Goal: Task Accomplishment & Management: Manage account settings

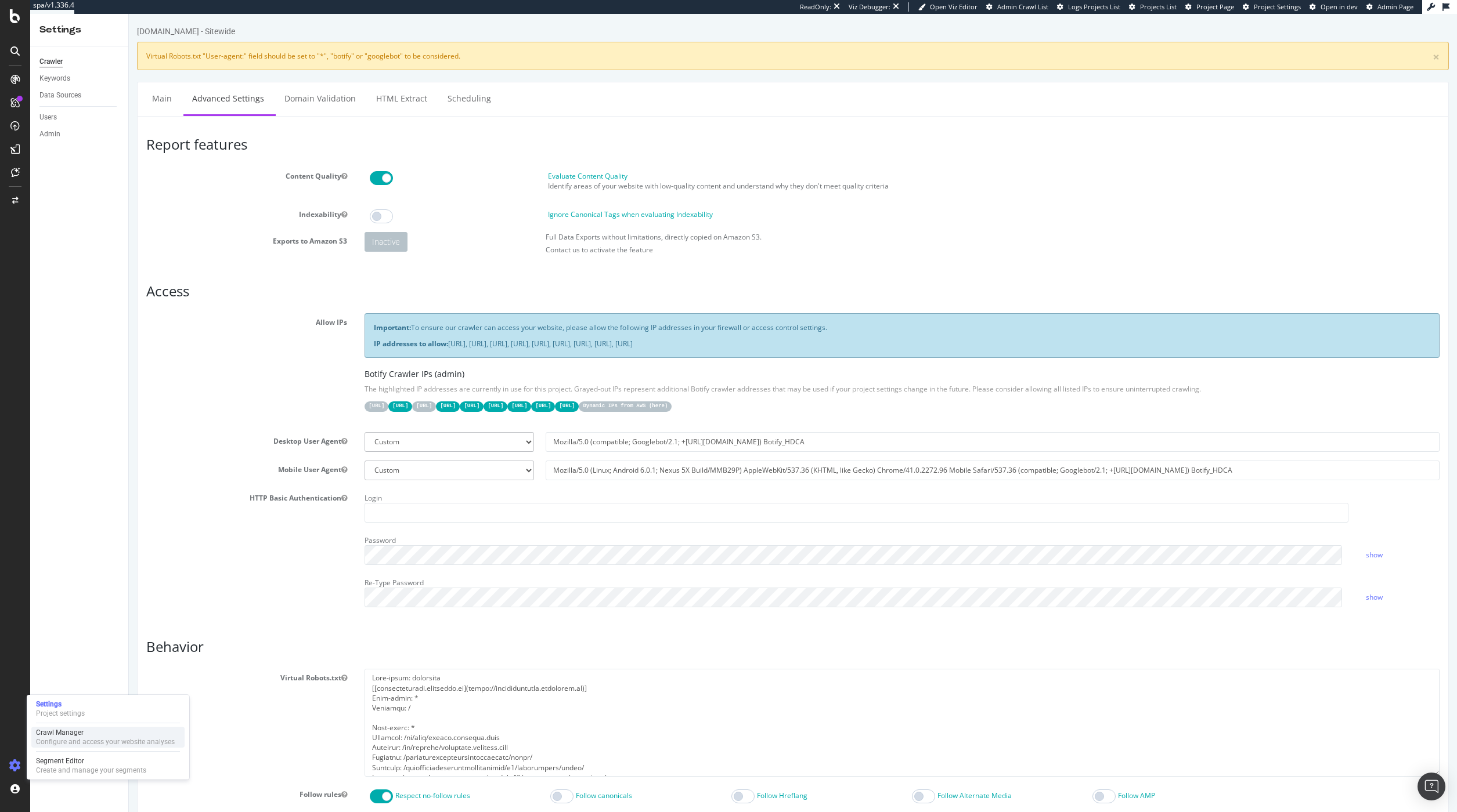
click at [54, 739] on div "Configure and access your website analyses" at bounding box center [105, 742] width 139 height 10
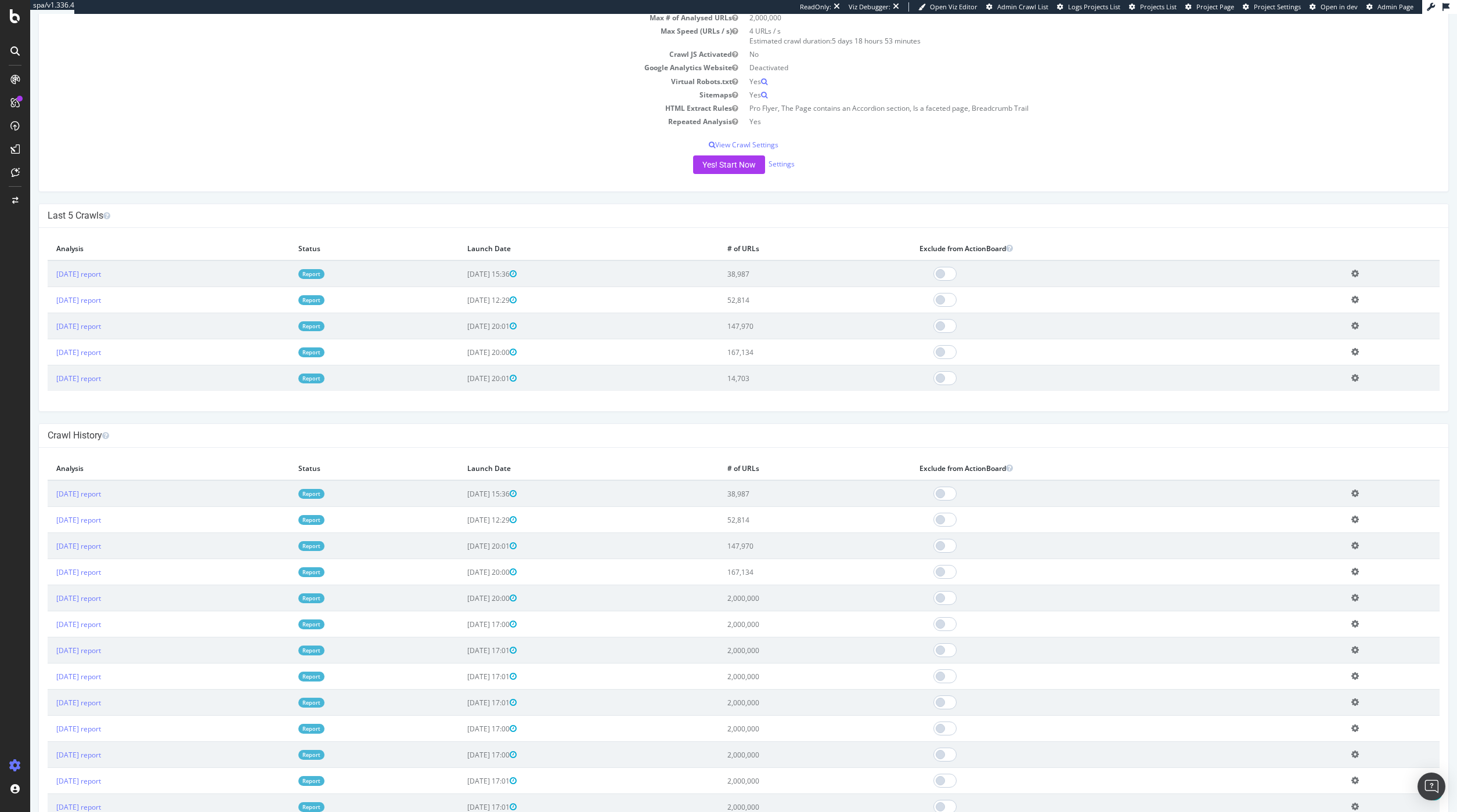
scroll to position [168, 0]
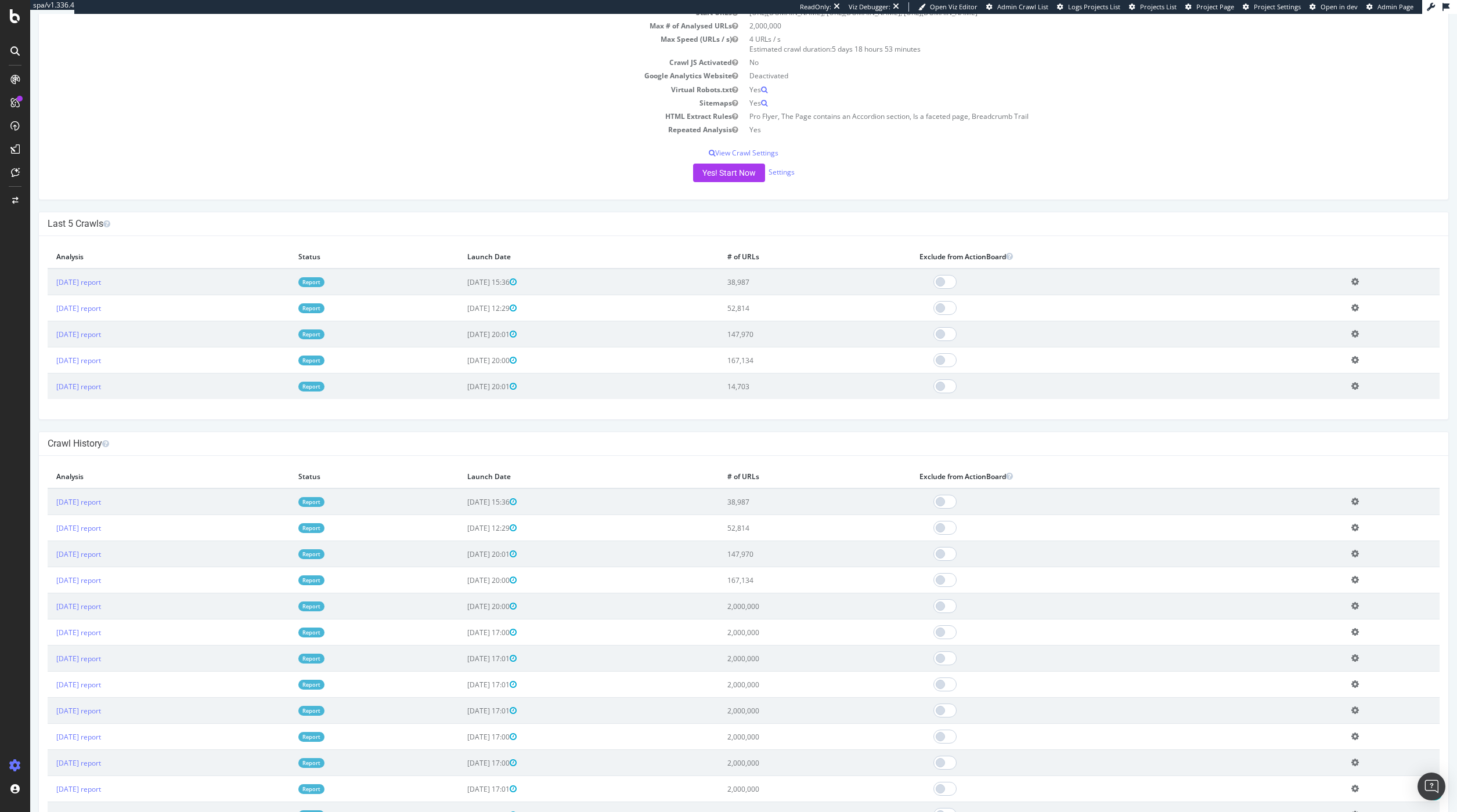
click at [1036, 10] on span "Admin Crawl List" at bounding box center [1023, 7] width 51 height 9
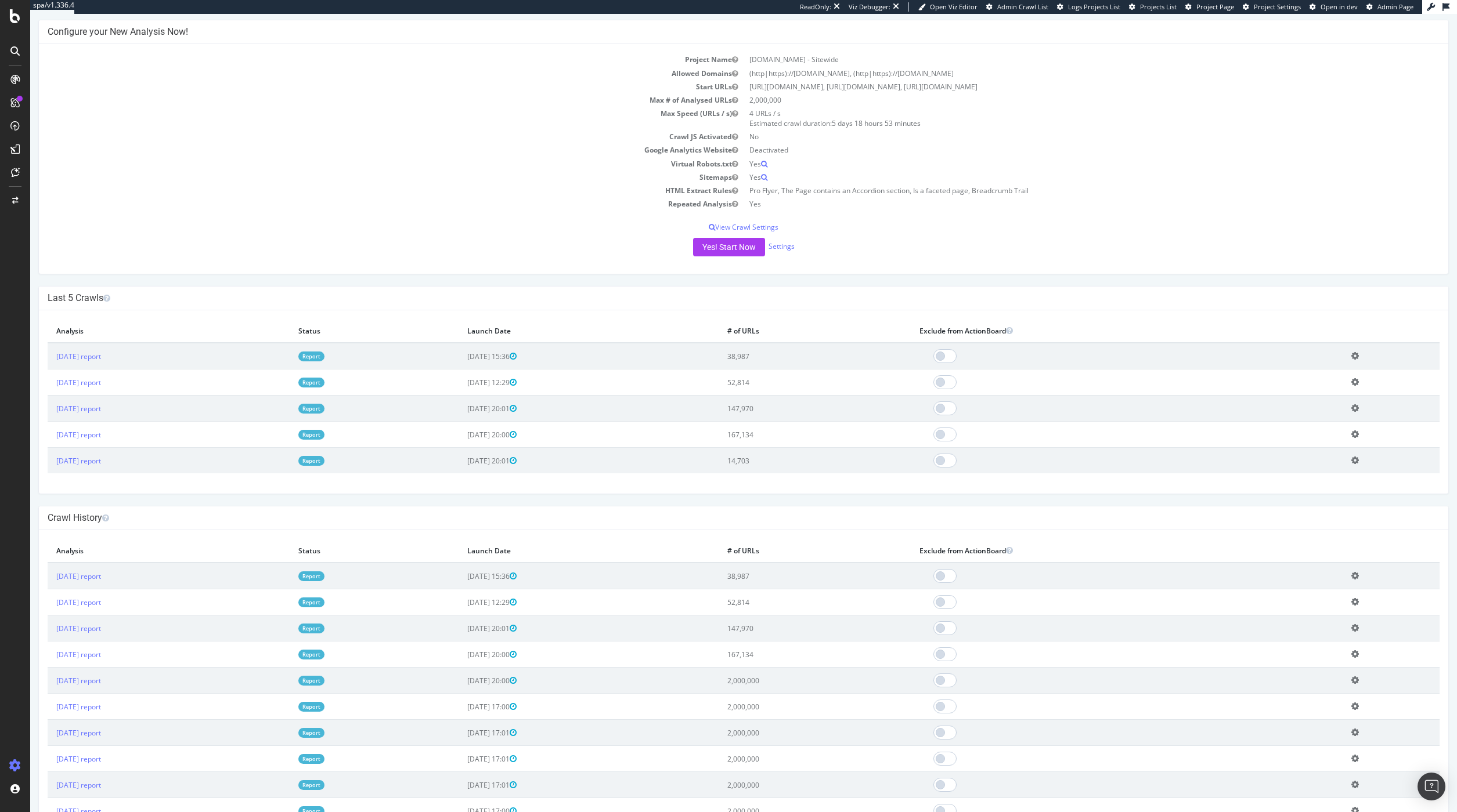
scroll to position [1, 0]
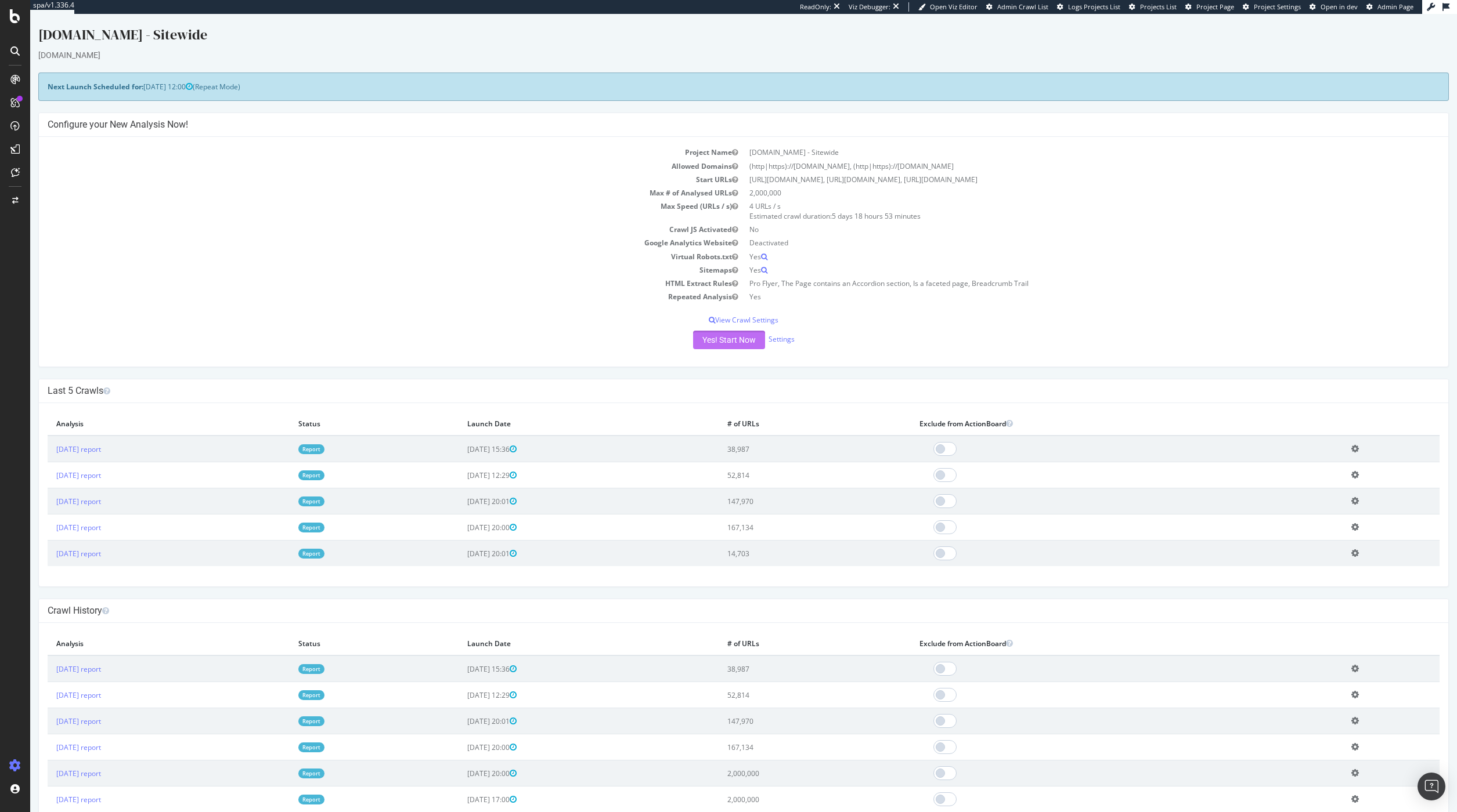
click at [703, 343] on button "Yes! Start Now" at bounding box center [729, 340] width 72 height 19
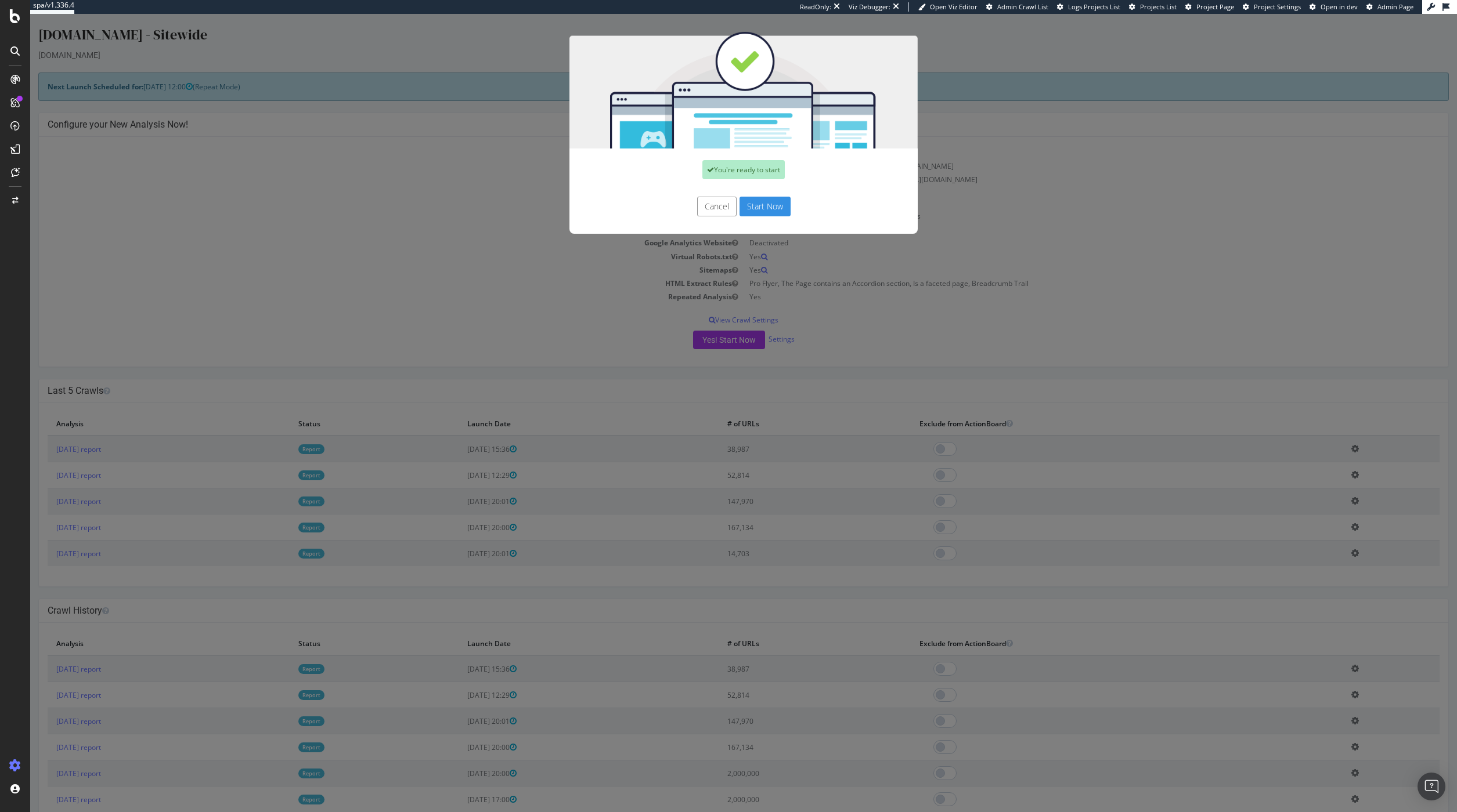
click at [758, 202] on button "Start Now" at bounding box center [765, 206] width 51 height 20
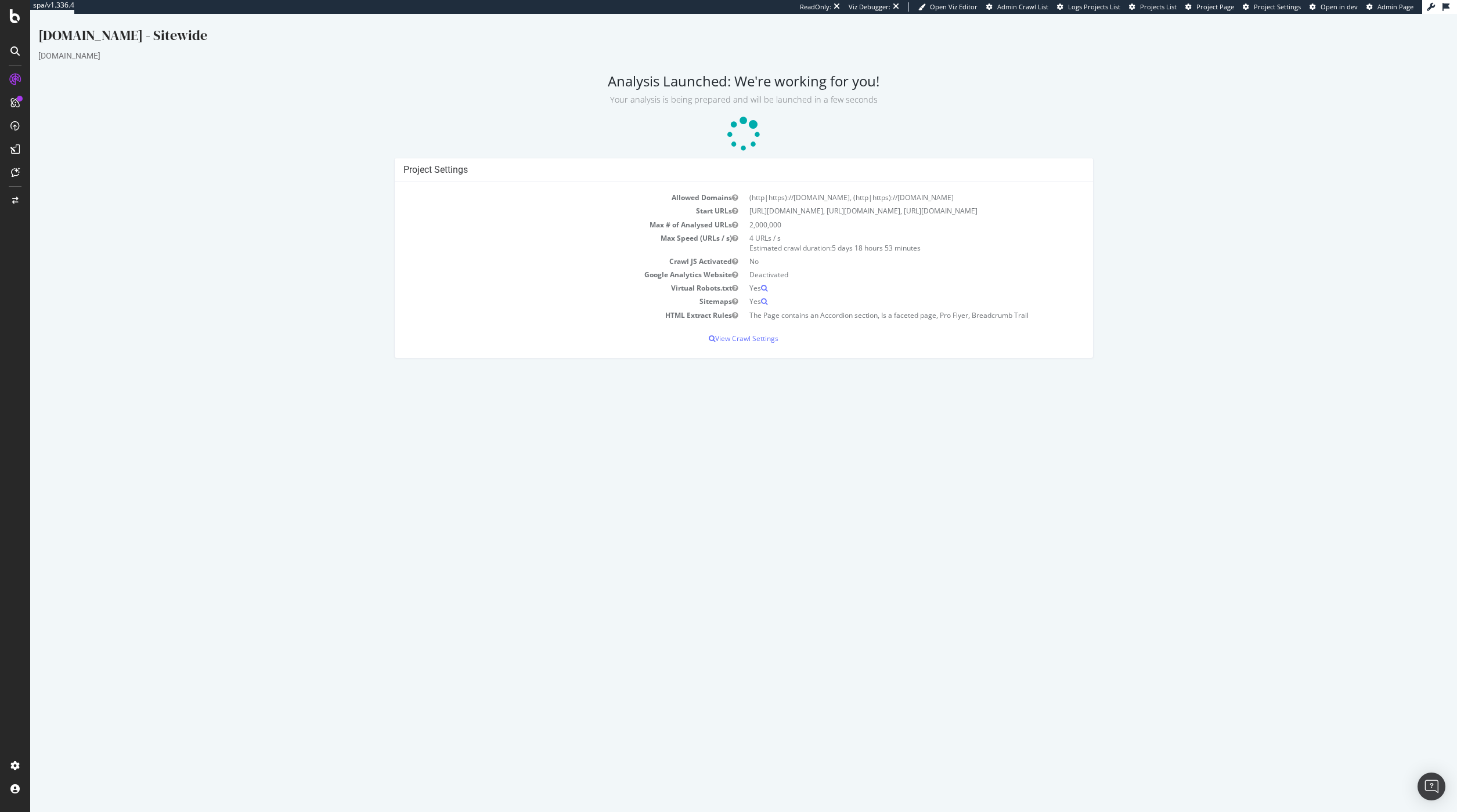
click at [1206, 23] on body "Homedepot.ca - Sitewide www.homedepot.ca Analysis Launched: We're working for y…" at bounding box center [744, 192] width 1427 height 356
click at [1209, 8] on span "Project Page" at bounding box center [1214, 7] width 38 height 9
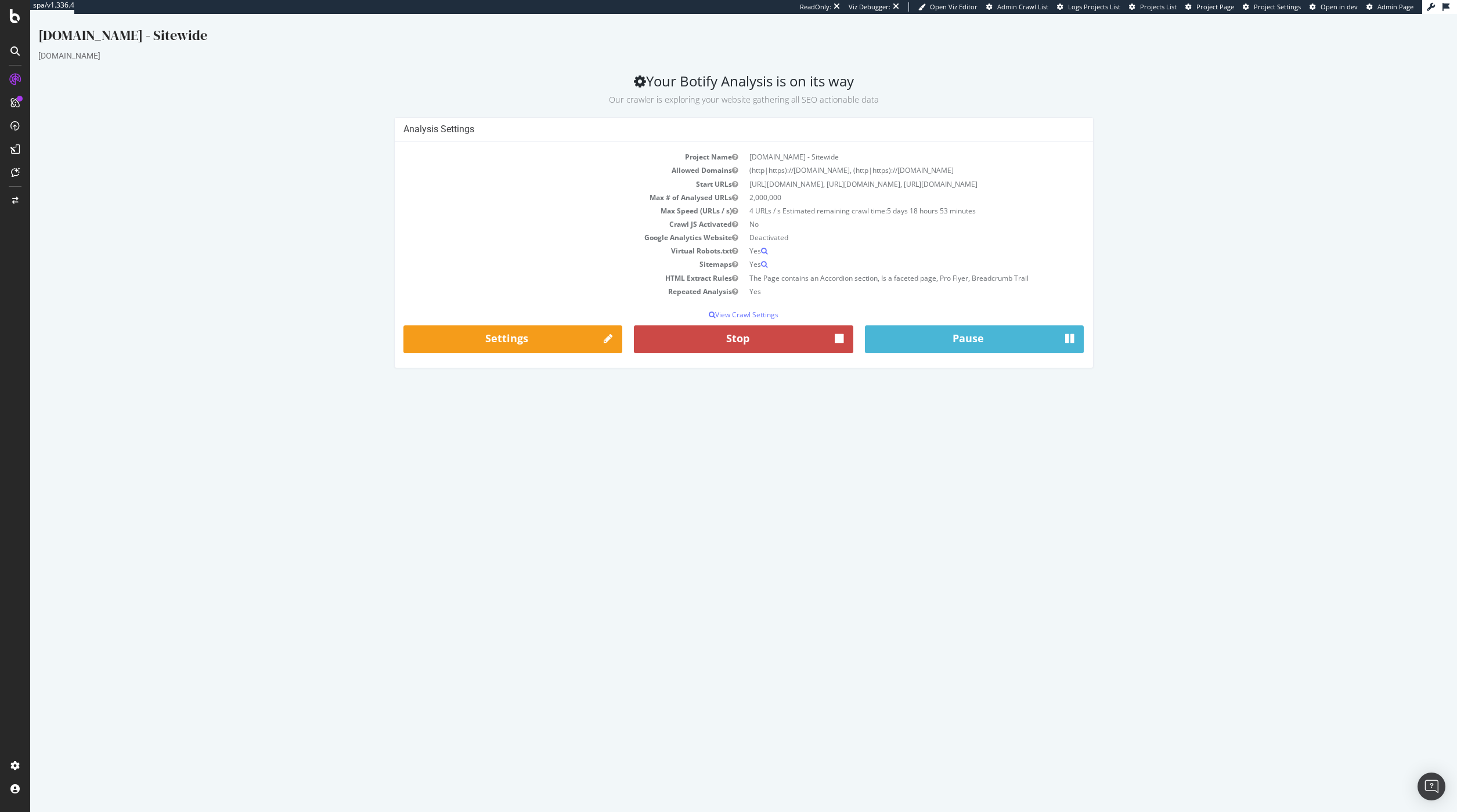
click at [726, 347] on button "Stop" at bounding box center [743, 339] width 219 height 28
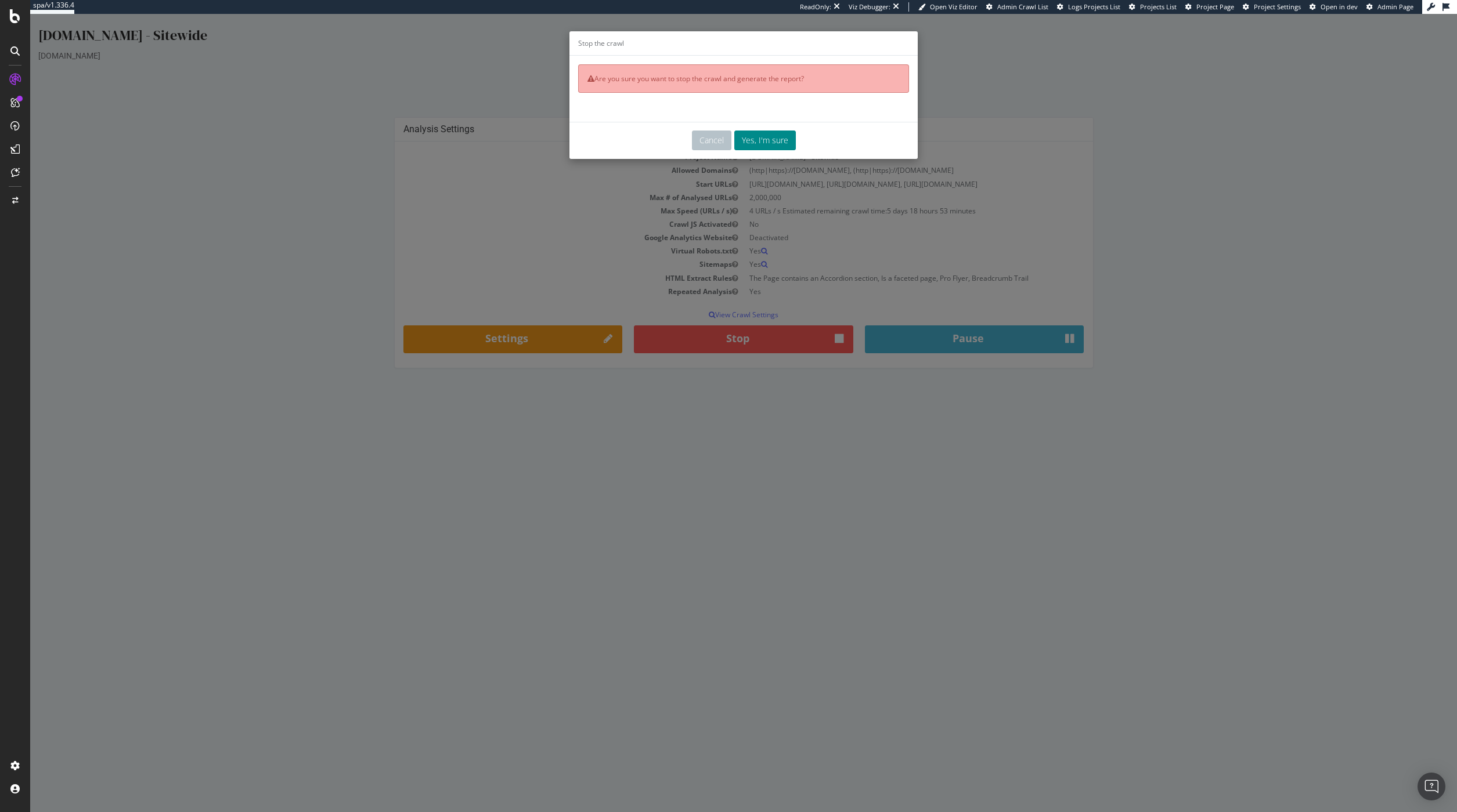
click at [766, 136] on button "Yes, I'm sure" at bounding box center [765, 140] width 62 height 20
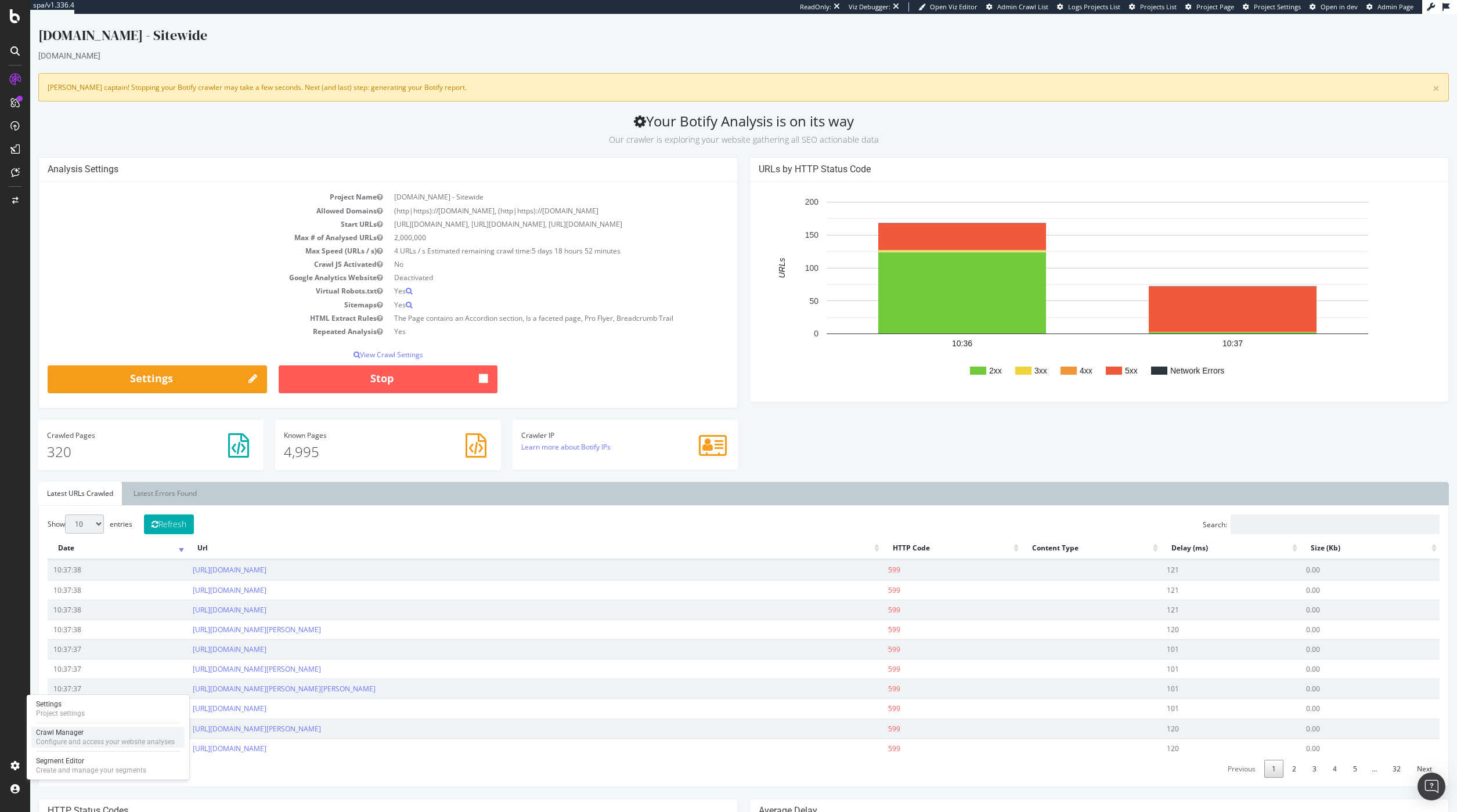
click at [54, 738] on div "Configure and access your website analyses" at bounding box center [105, 742] width 139 height 10
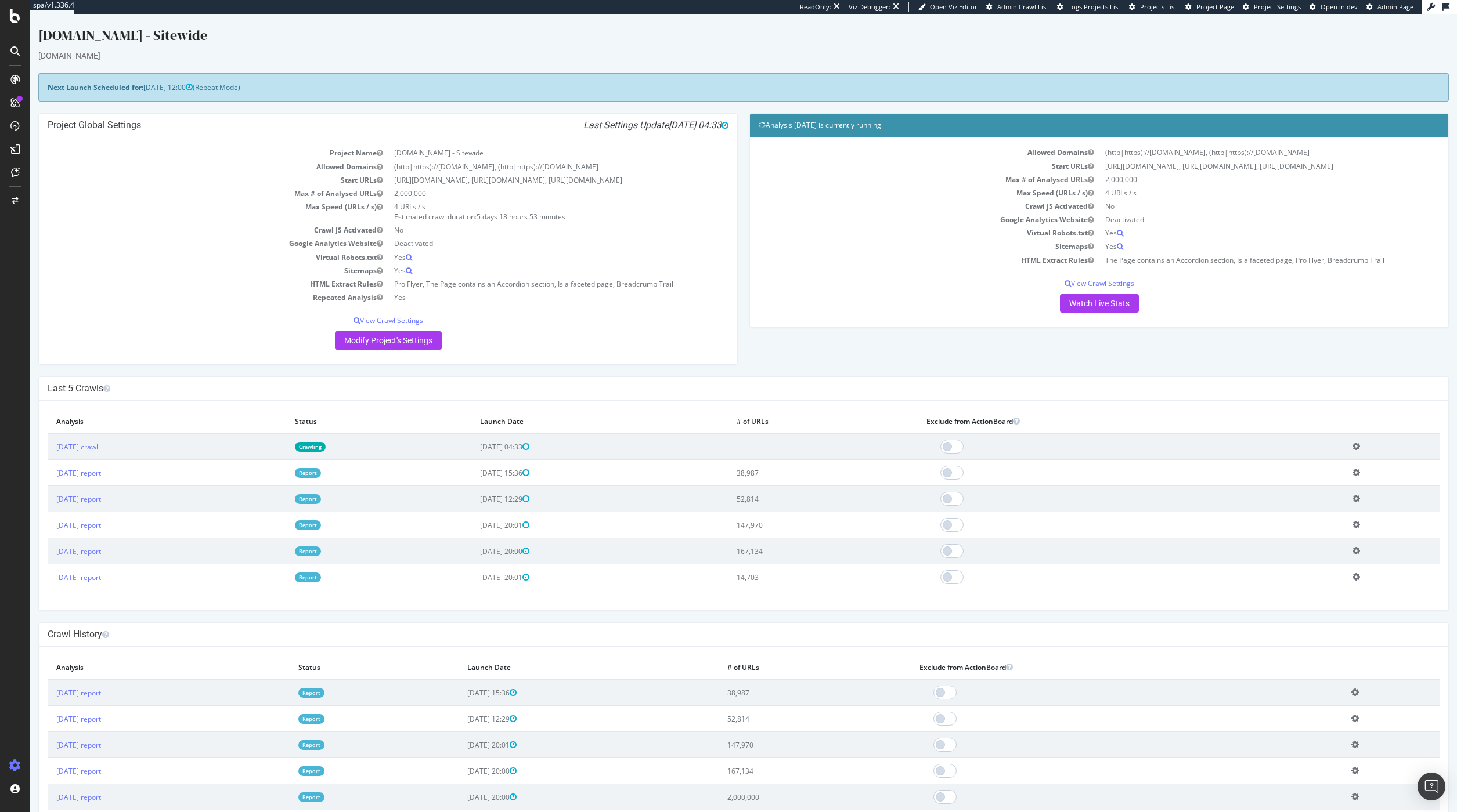
click at [1358, 451] on icon at bounding box center [1356, 446] width 8 height 9
click at [1334, 488] on link "Delete analysis" at bounding box center [1313, 480] width 93 height 16
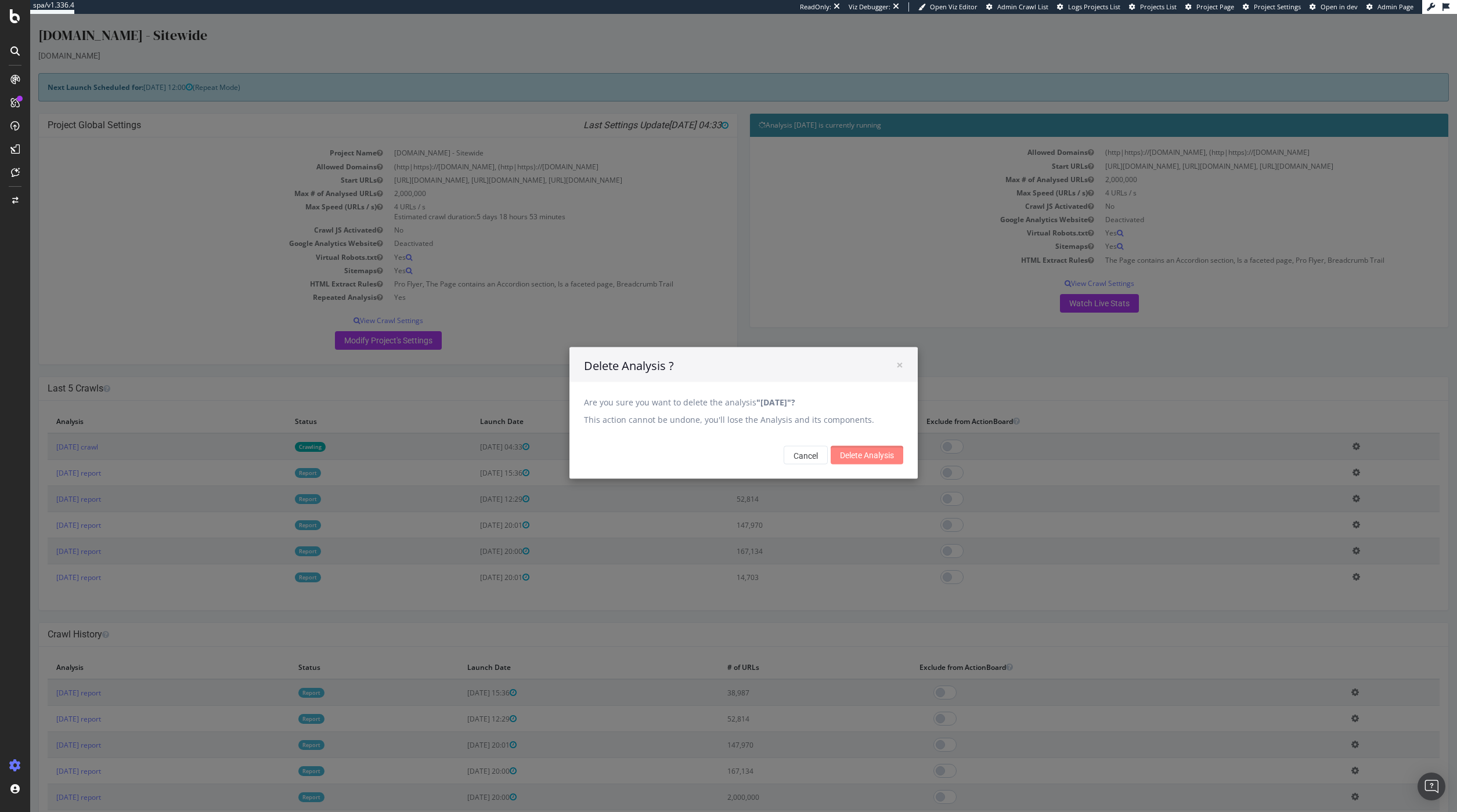
click at [879, 459] on input "Delete Analysis" at bounding box center [866, 455] width 72 height 19
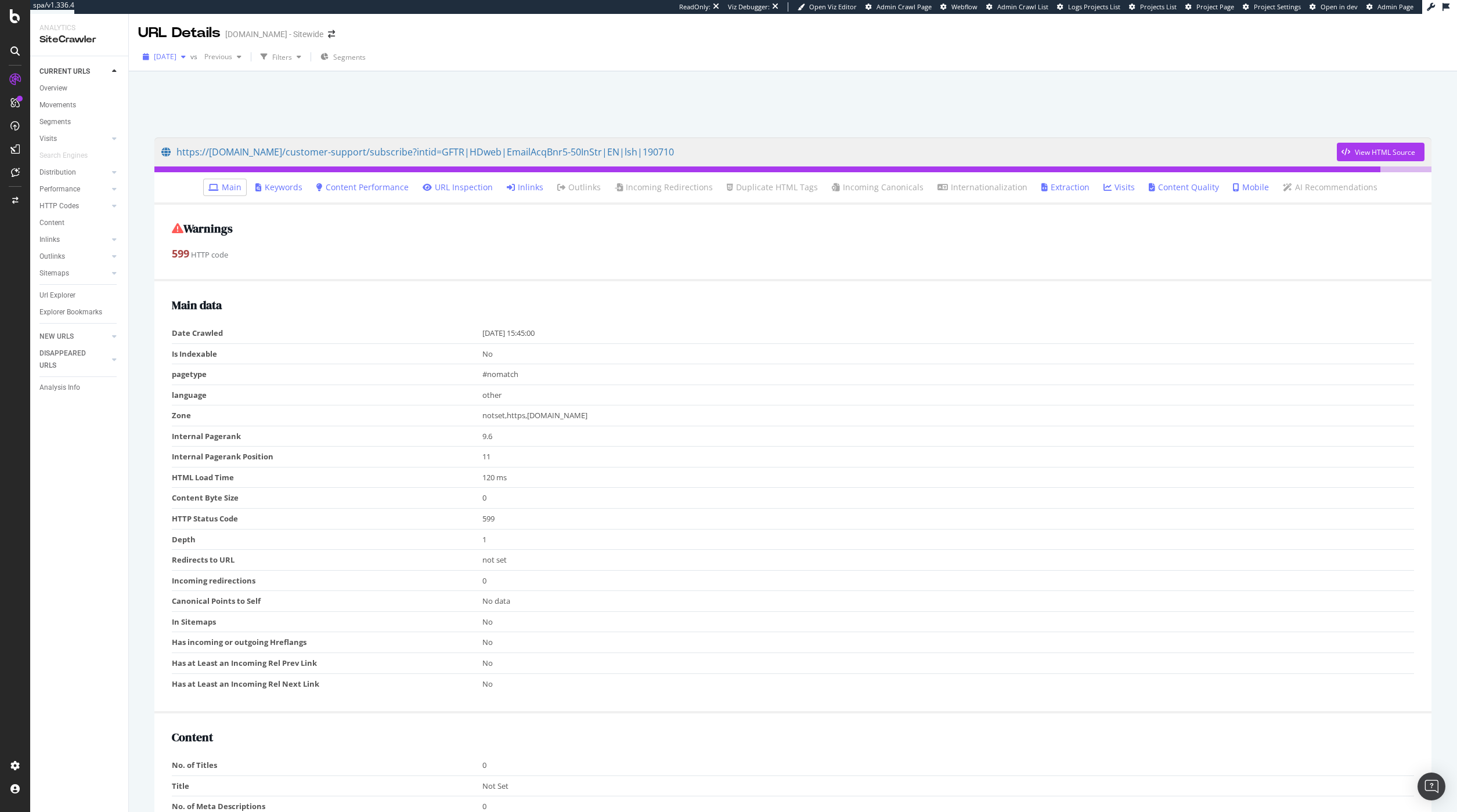
click at [191, 60] on div "button" at bounding box center [183, 57] width 14 height 7
click at [239, 146] on div "2.0M URLs" at bounding box center [256, 144] width 34 height 10
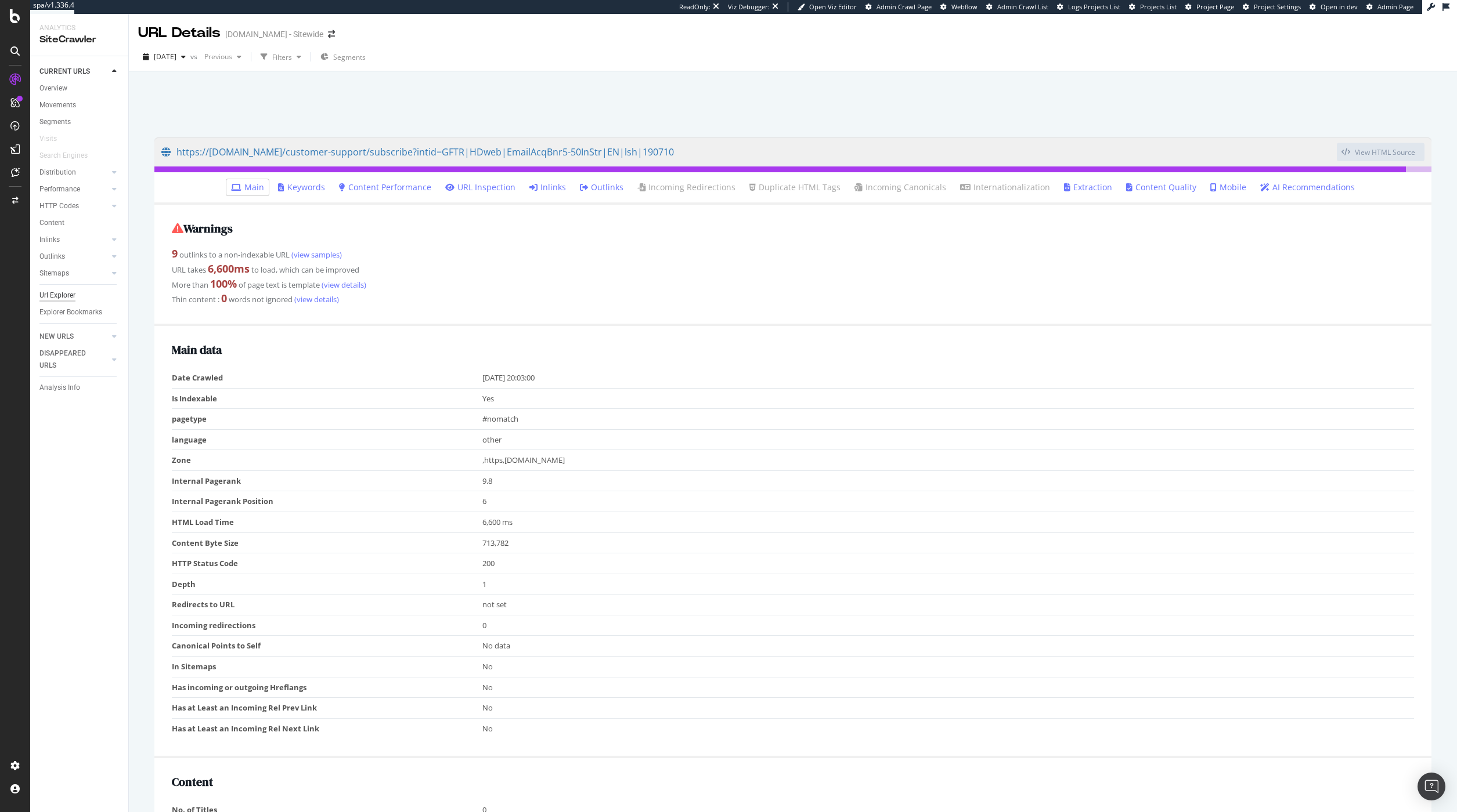
click at [62, 298] on div "Url Explorer" at bounding box center [57, 296] width 36 height 12
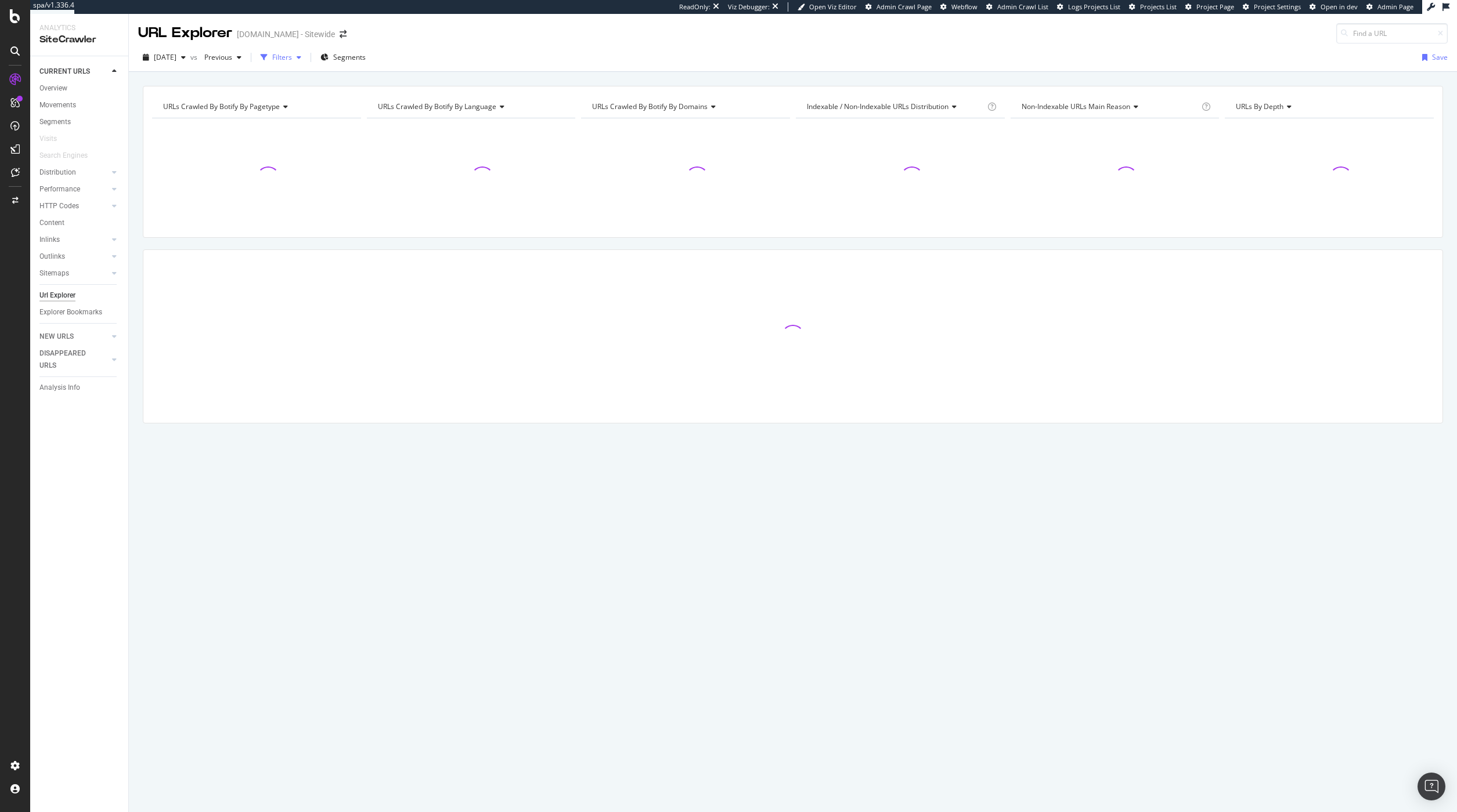
click at [301, 59] on icon "button" at bounding box center [299, 57] width 5 height 7
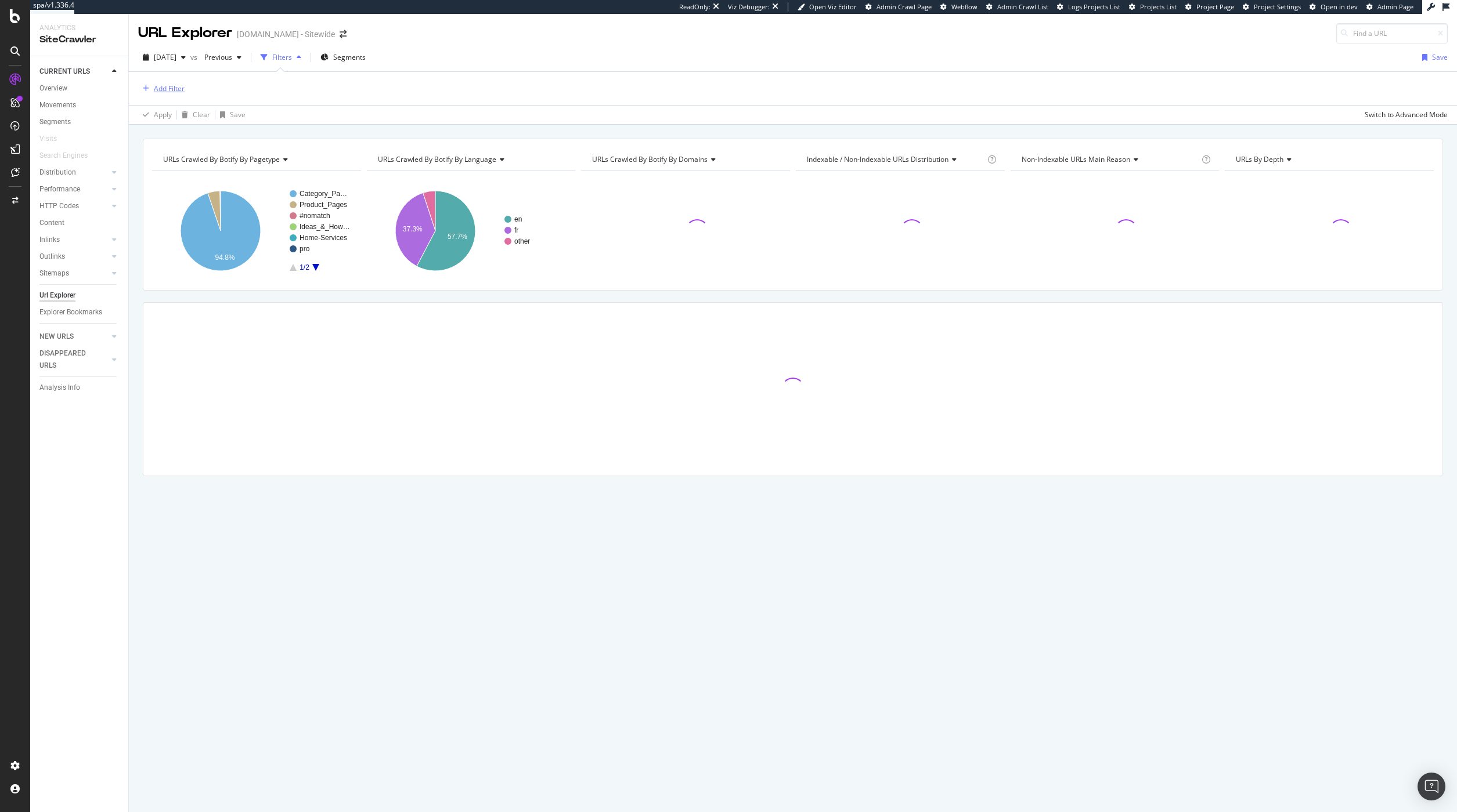
click at [170, 92] on div "Add Filter" at bounding box center [168, 88] width 30 height 10
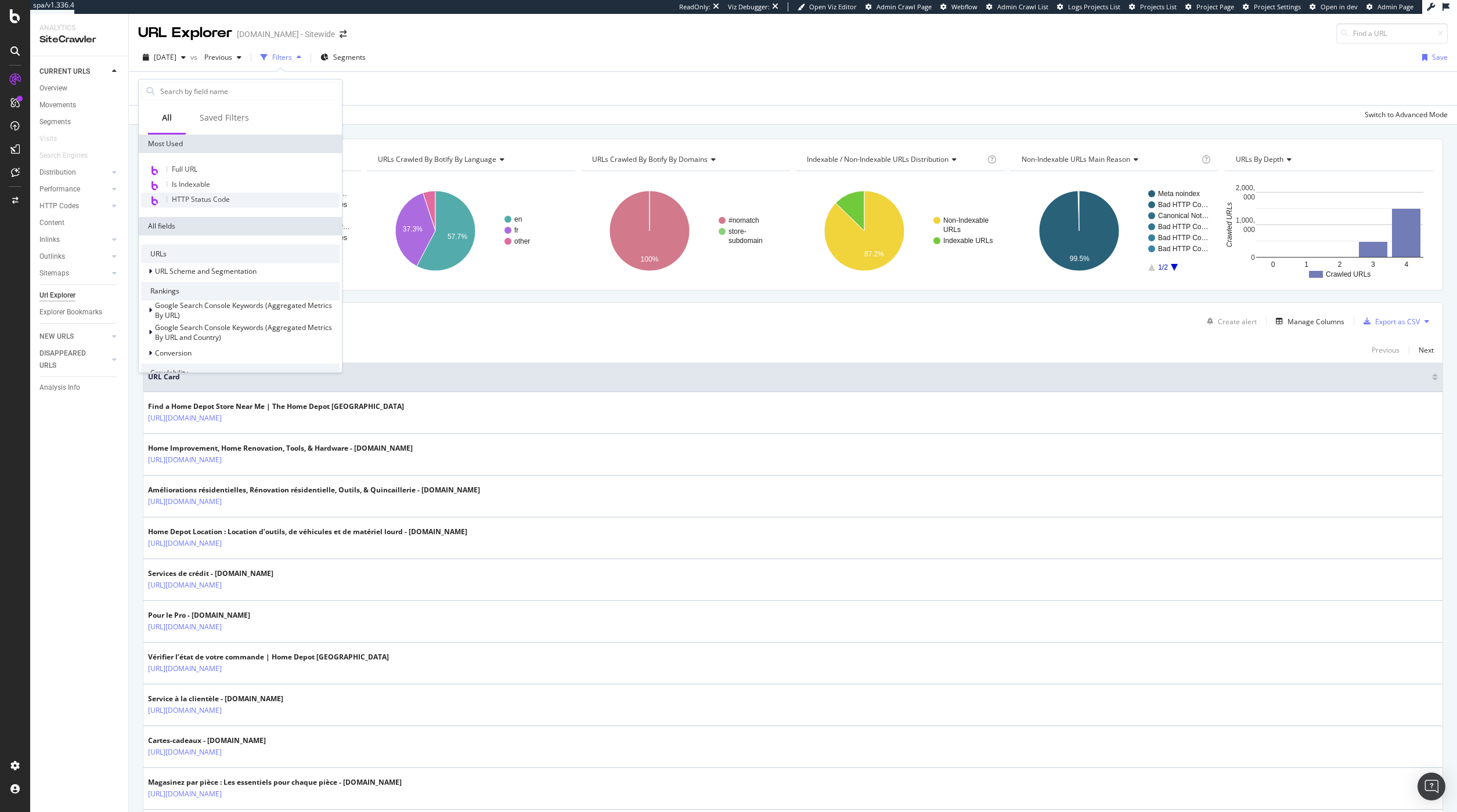
click at [212, 198] on span "HTTP Status Code" at bounding box center [201, 199] width 58 height 10
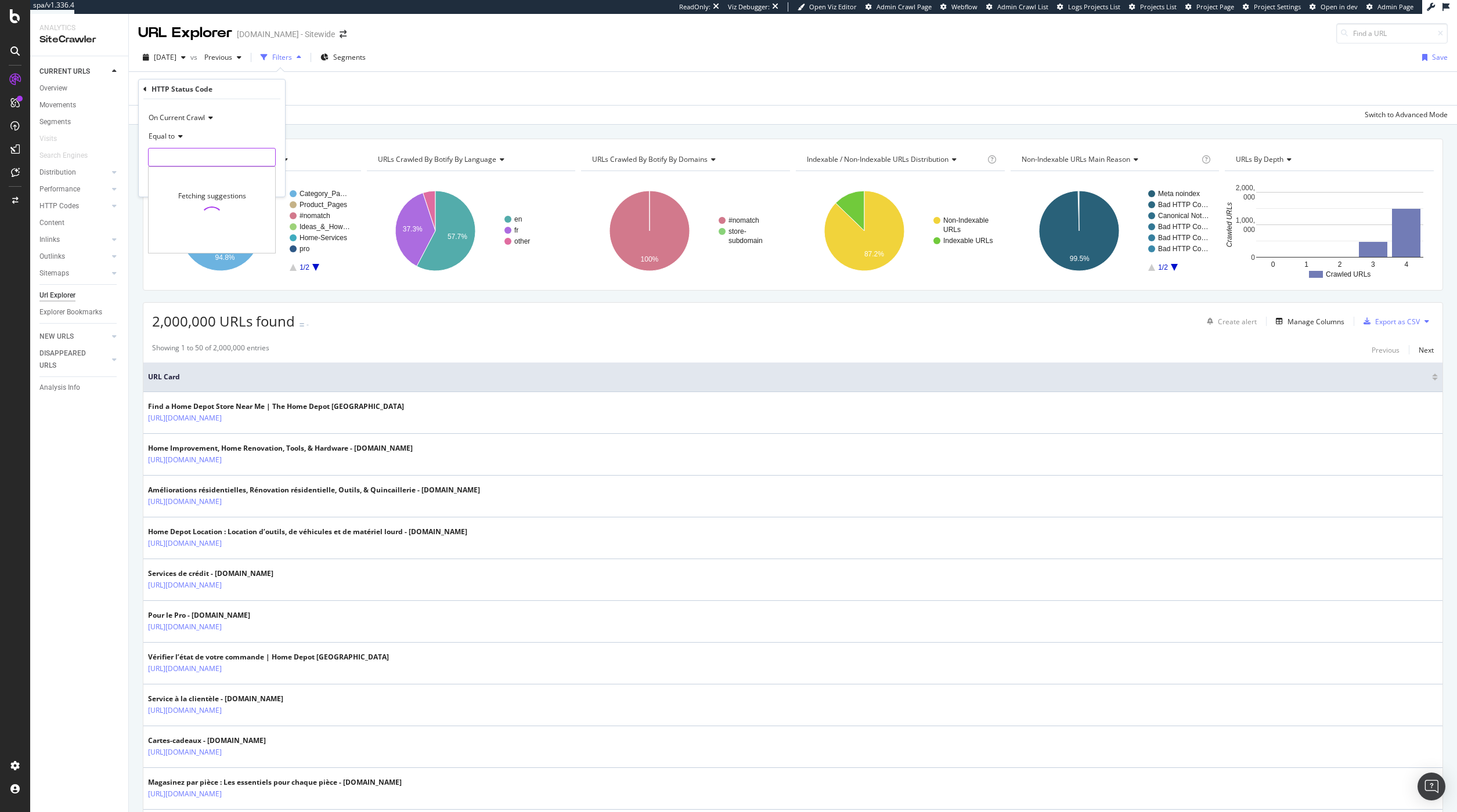
click at [211, 153] on input "number" at bounding box center [212, 157] width 128 height 19
type input "599"
click at [254, 180] on div "button" at bounding box center [250, 182] width 16 height 7
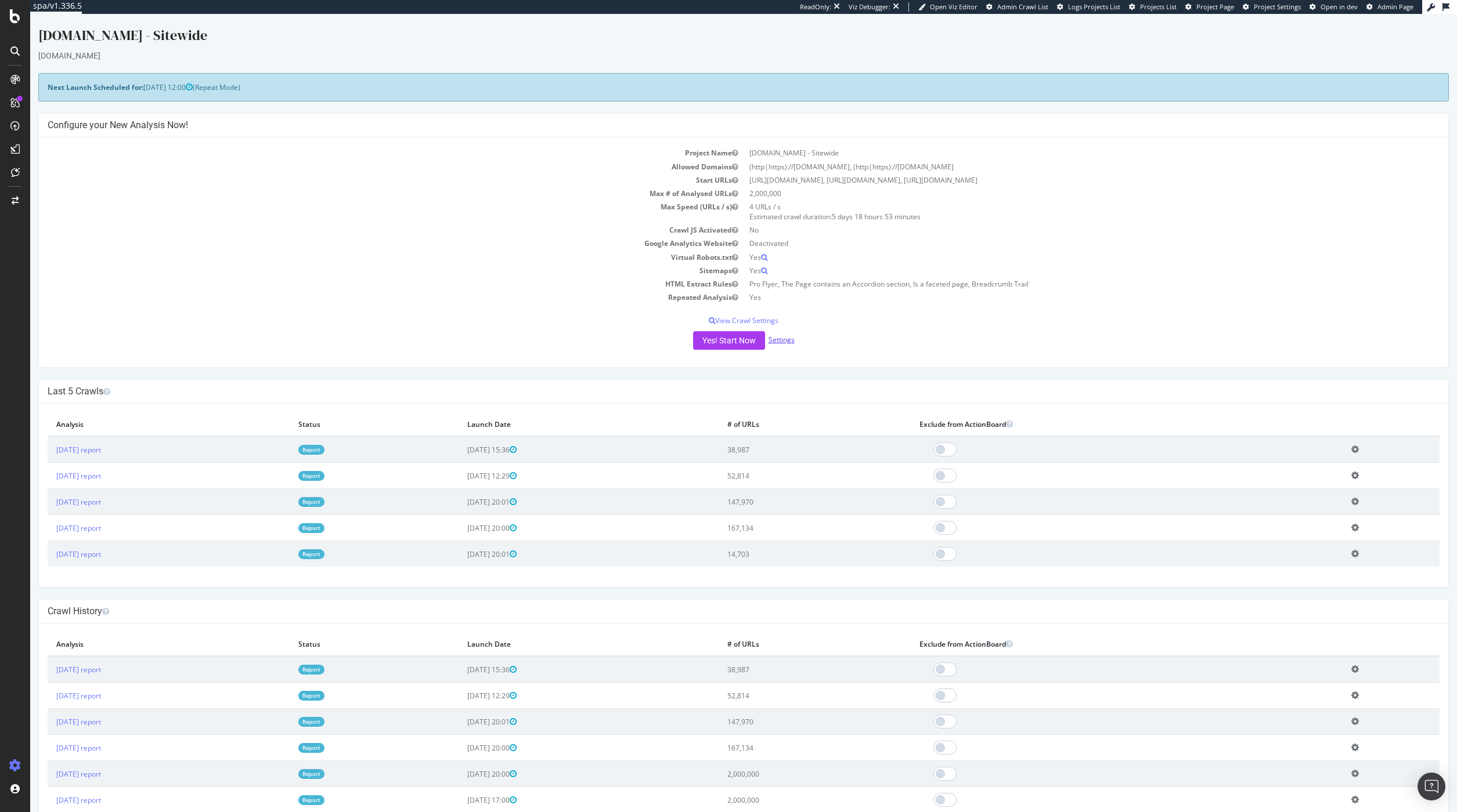
click at [768, 343] on link "Settings" at bounding box center [781, 340] width 26 height 10
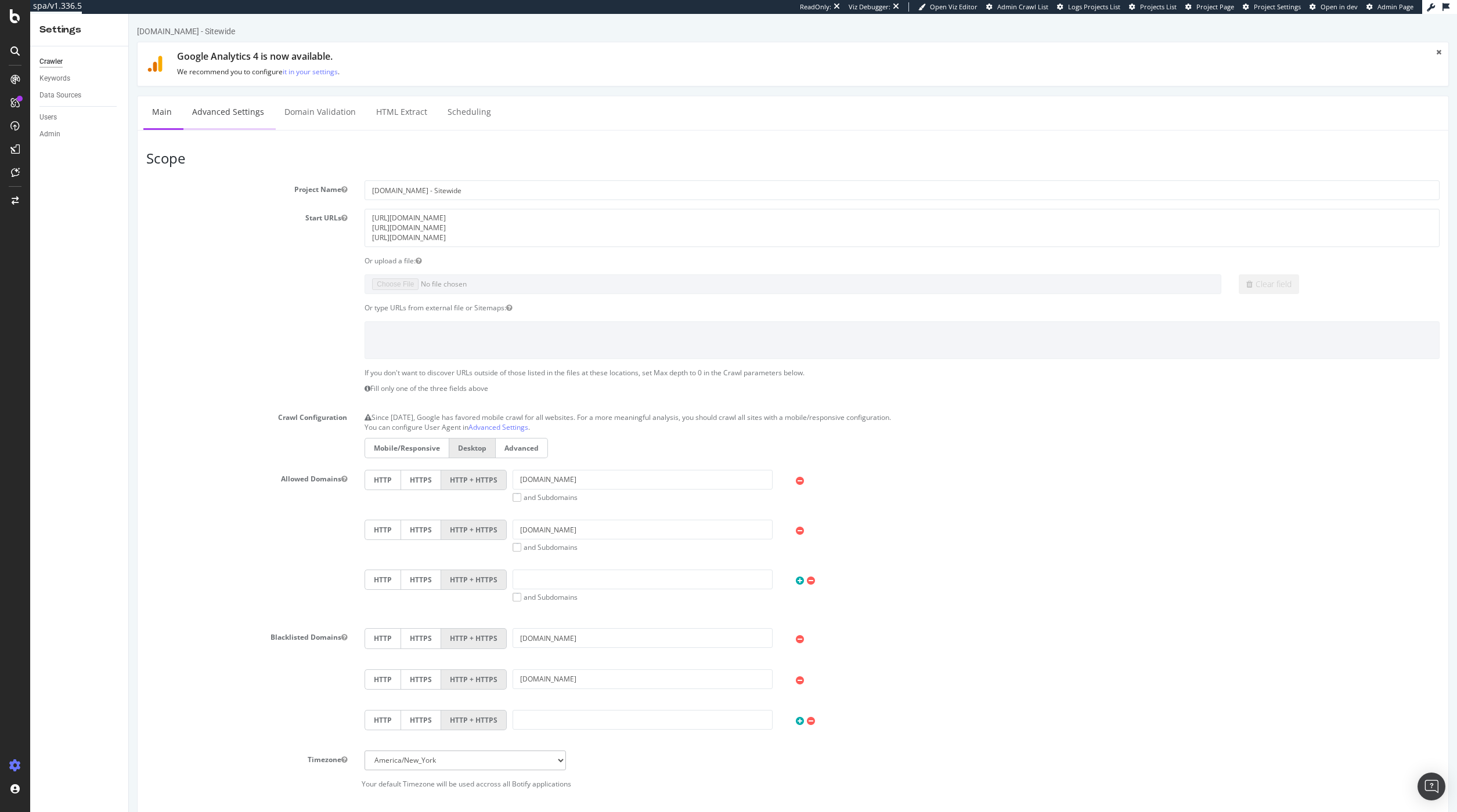
click at [254, 125] on link "Advanced Settings" at bounding box center [228, 112] width 90 height 32
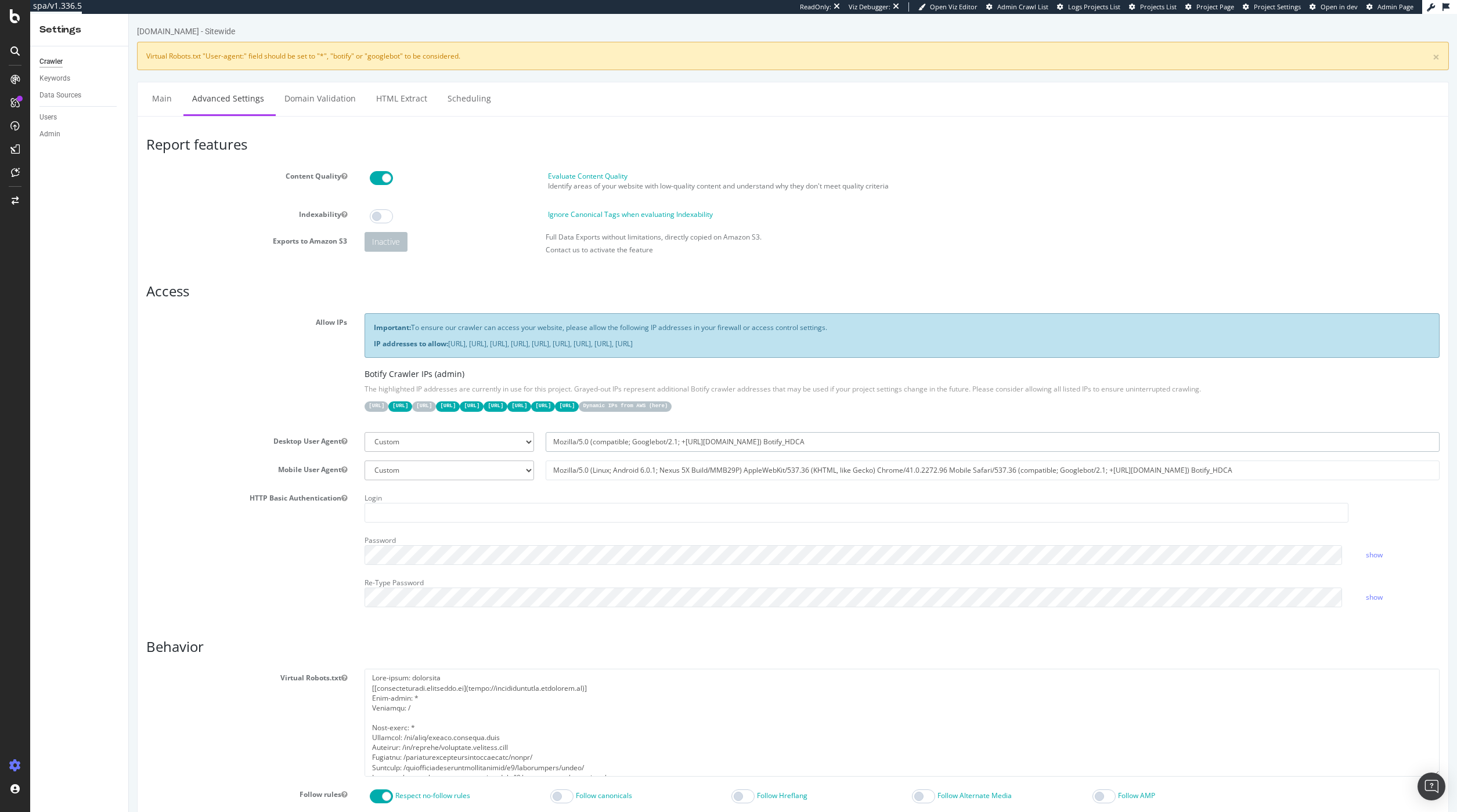
click at [671, 443] on input "Mozilla/5.0 (compatible; Googlebot/2.1; +[URL][DOMAIN_NAME]) Botify_HDCA" at bounding box center [992, 442] width 894 height 20
click at [671, 443] on input "Mozilla/5.0 (compatible; Googlebot/2.1; +http://www.google.com/bot.html) Botify…" at bounding box center [992, 442] width 894 height 20
click at [670, 473] on input "Mozilla/5.0 (Linux; Android 6.0.1; Nexus 5X Build/MMB29P) AppleWebKit/537.36 (K…" at bounding box center [992, 470] width 894 height 20
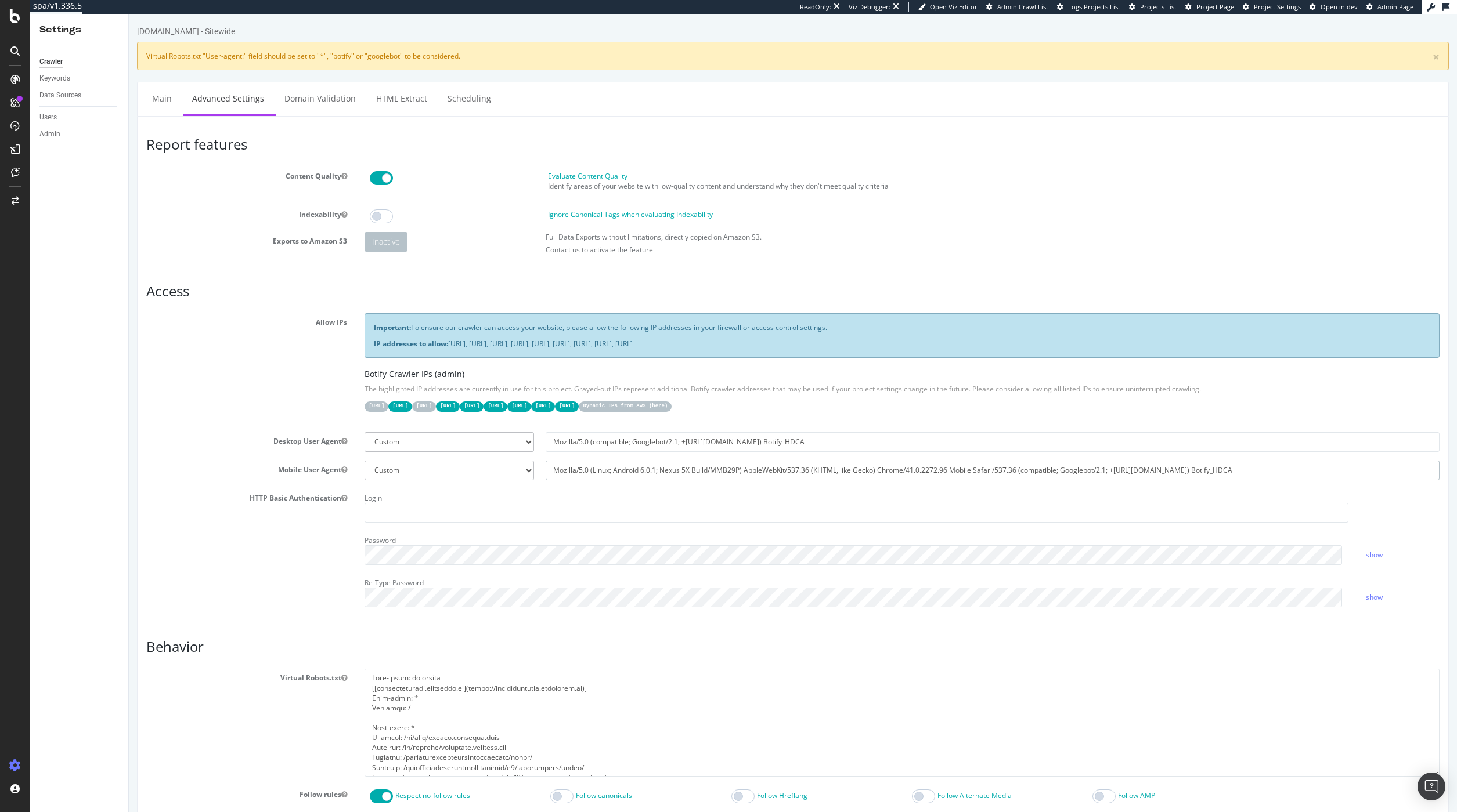
click at [670, 473] on input "Mozilla/5.0 (Linux; Android 6.0.1; Nexus 5X Build/MMB29P) AppleWebKit/537.36 (K…" at bounding box center [992, 470] width 894 height 20
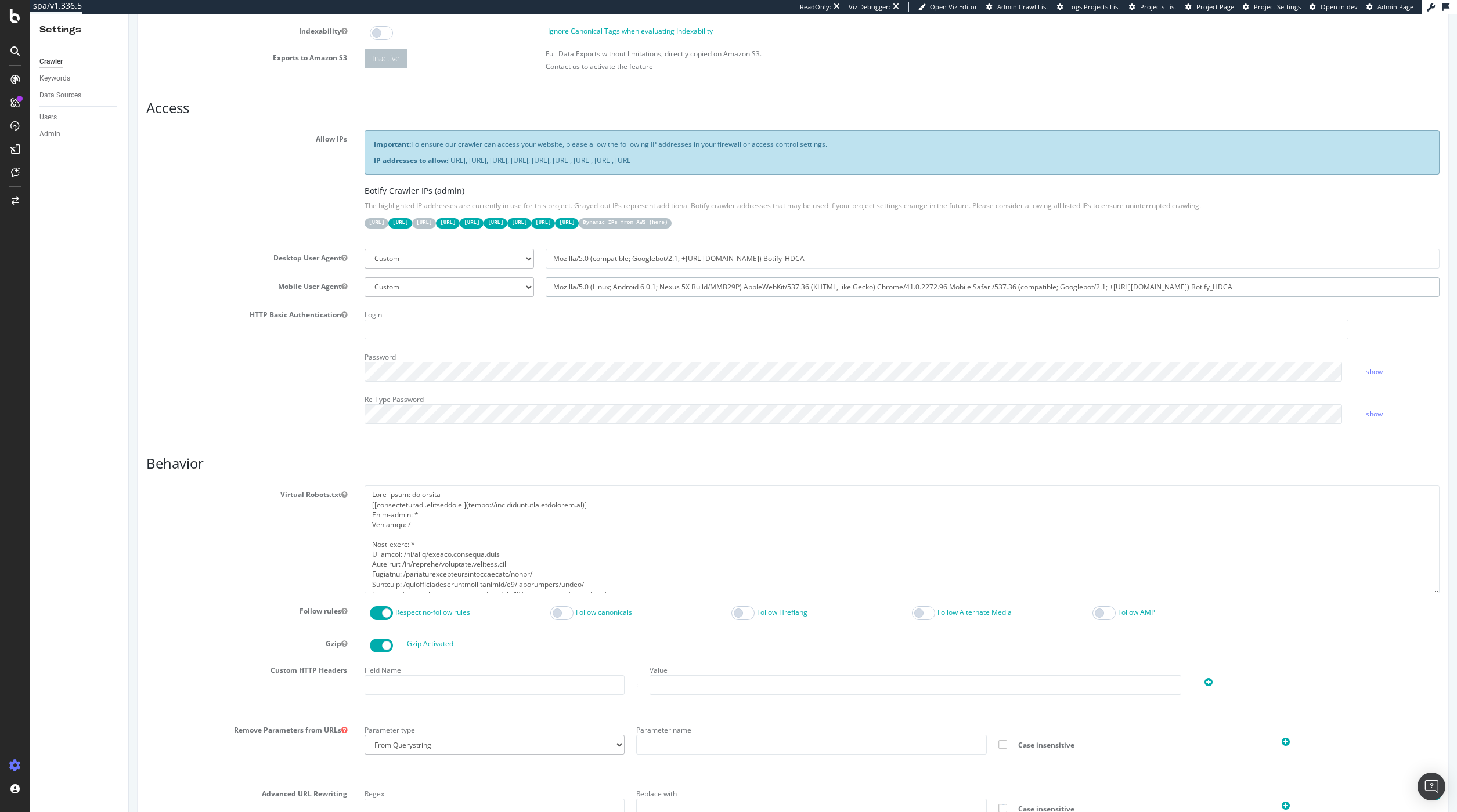
scroll to position [179, 0]
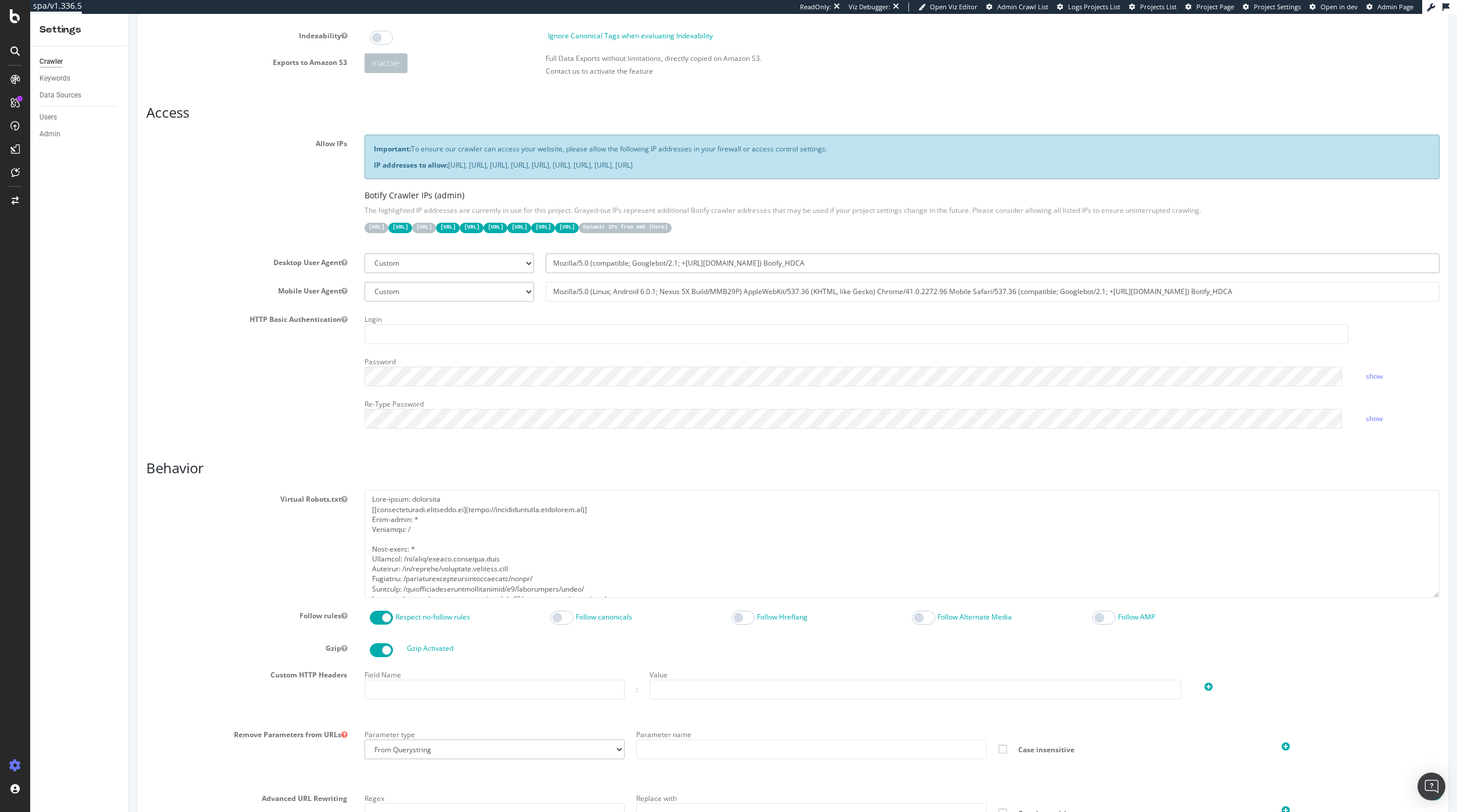
click at [873, 260] on input "Mozilla/5.0 (compatible; Googlebot/2.1; +http://www.google.com/bot.html) Botify…" at bounding box center [992, 263] width 894 height 20
drag, startPoint x: 416, startPoint y: 227, endPoint x: 455, endPoint y: 225, distance: 39.1
click at [412, 226] on code "44.206.2.192/26" at bounding box center [400, 227] width 24 height 10
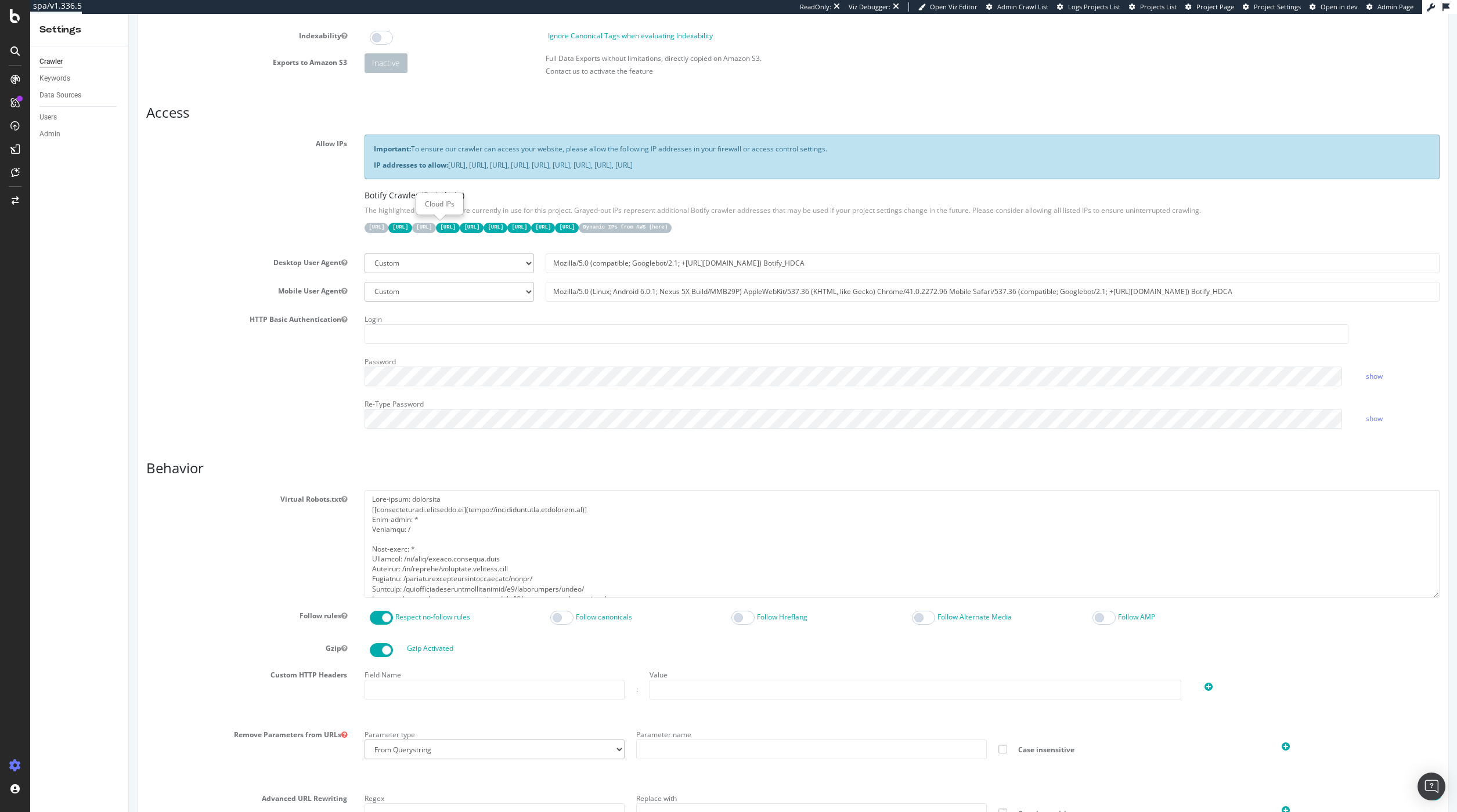
click at [412, 225] on code "44.206.2.192/26" at bounding box center [400, 227] width 24 height 10
copy code "44.206.2.192/26"
drag, startPoint x: 465, startPoint y: 226, endPoint x: 418, endPoint y: 225, distance: 47.0
click at [412, 225] on code "44.206.2.192/26" at bounding box center [400, 227] width 24 height 10
click at [334, 228] on div "Allow IPs Important: To ensure our crawler can access your website, please allo…" at bounding box center [793, 189] width 1311 height 110
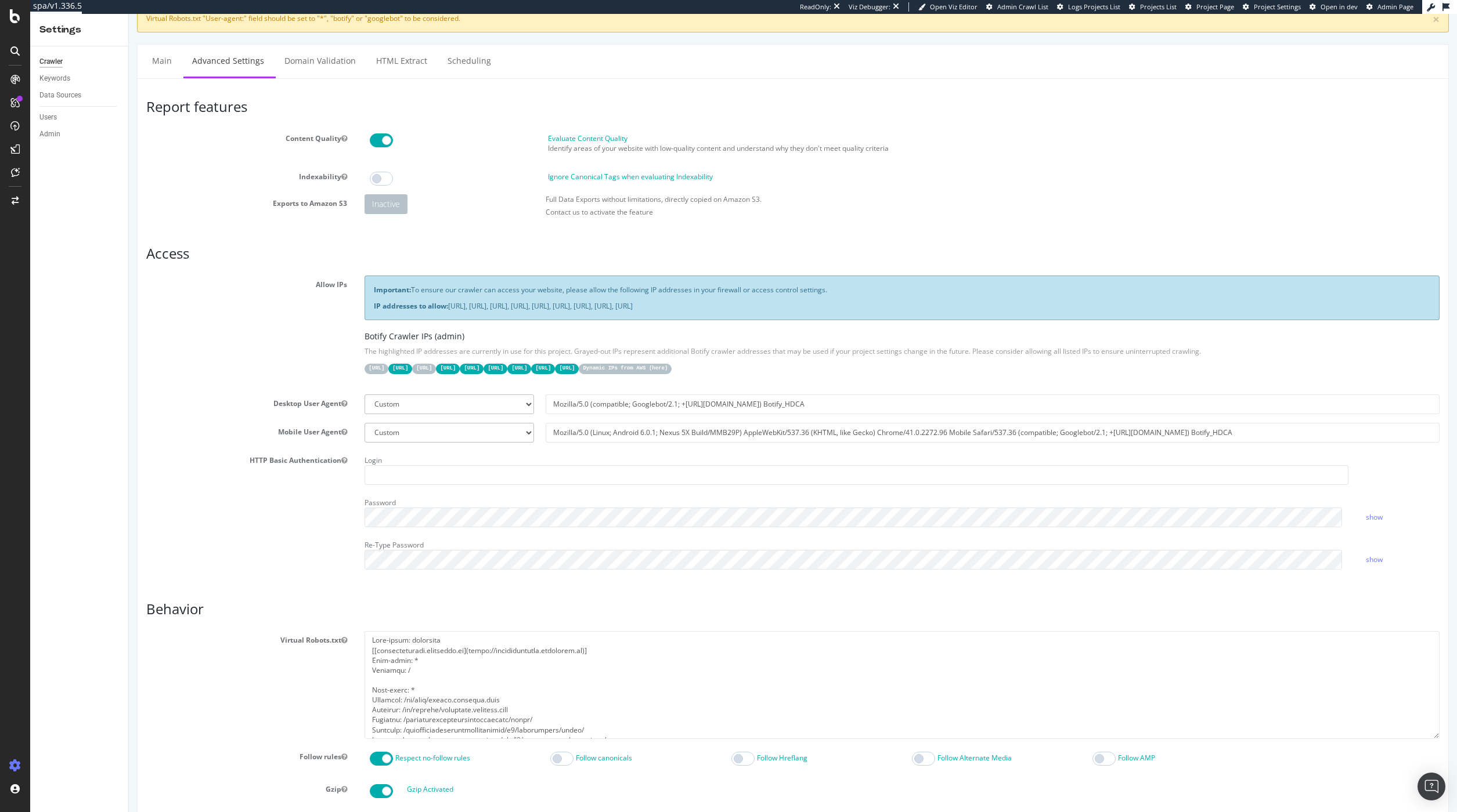
scroll to position [0, 0]
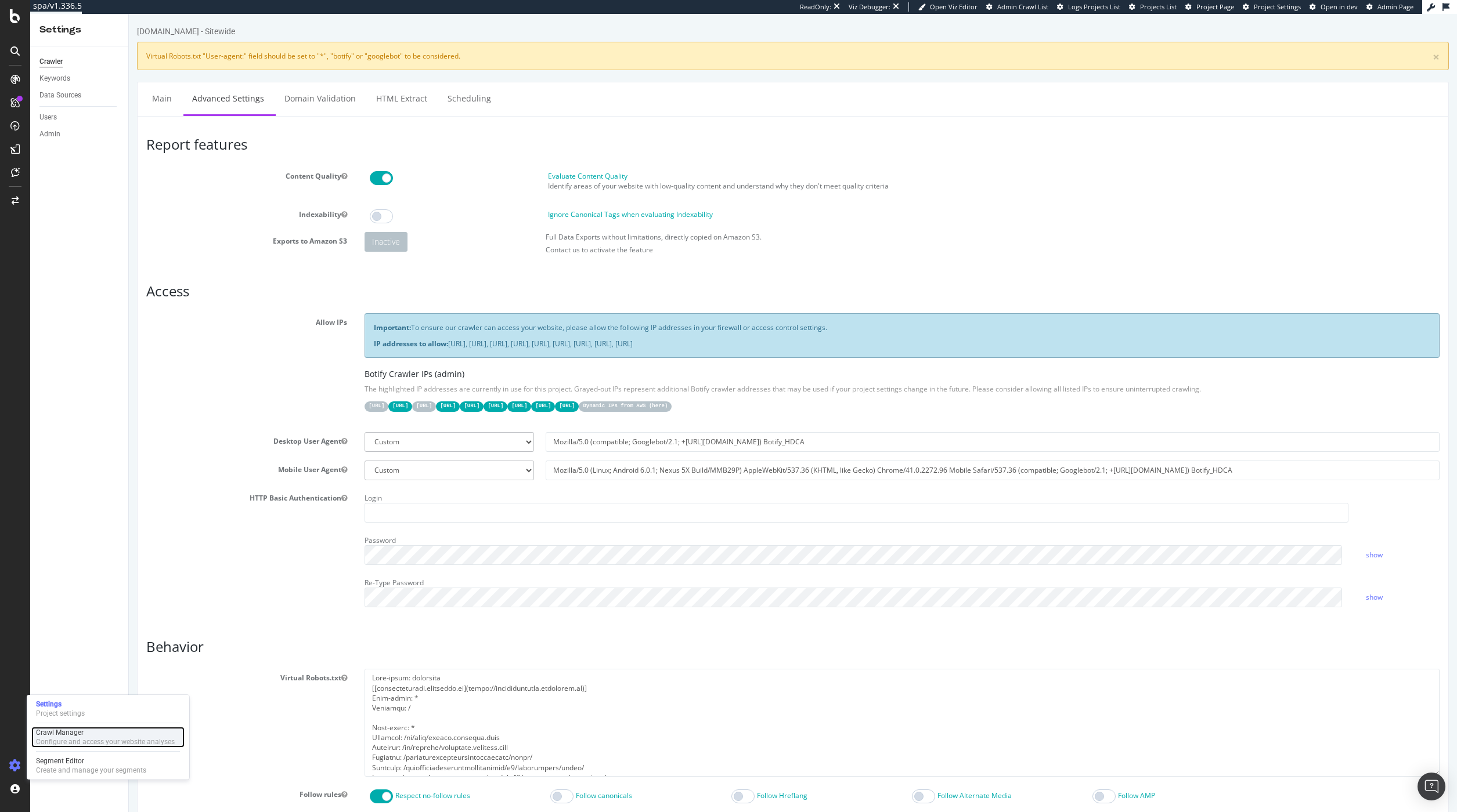
click at [77, 741] on div "Configure and access your website analyses" at bounding box center [105, 742] width 139 height 10
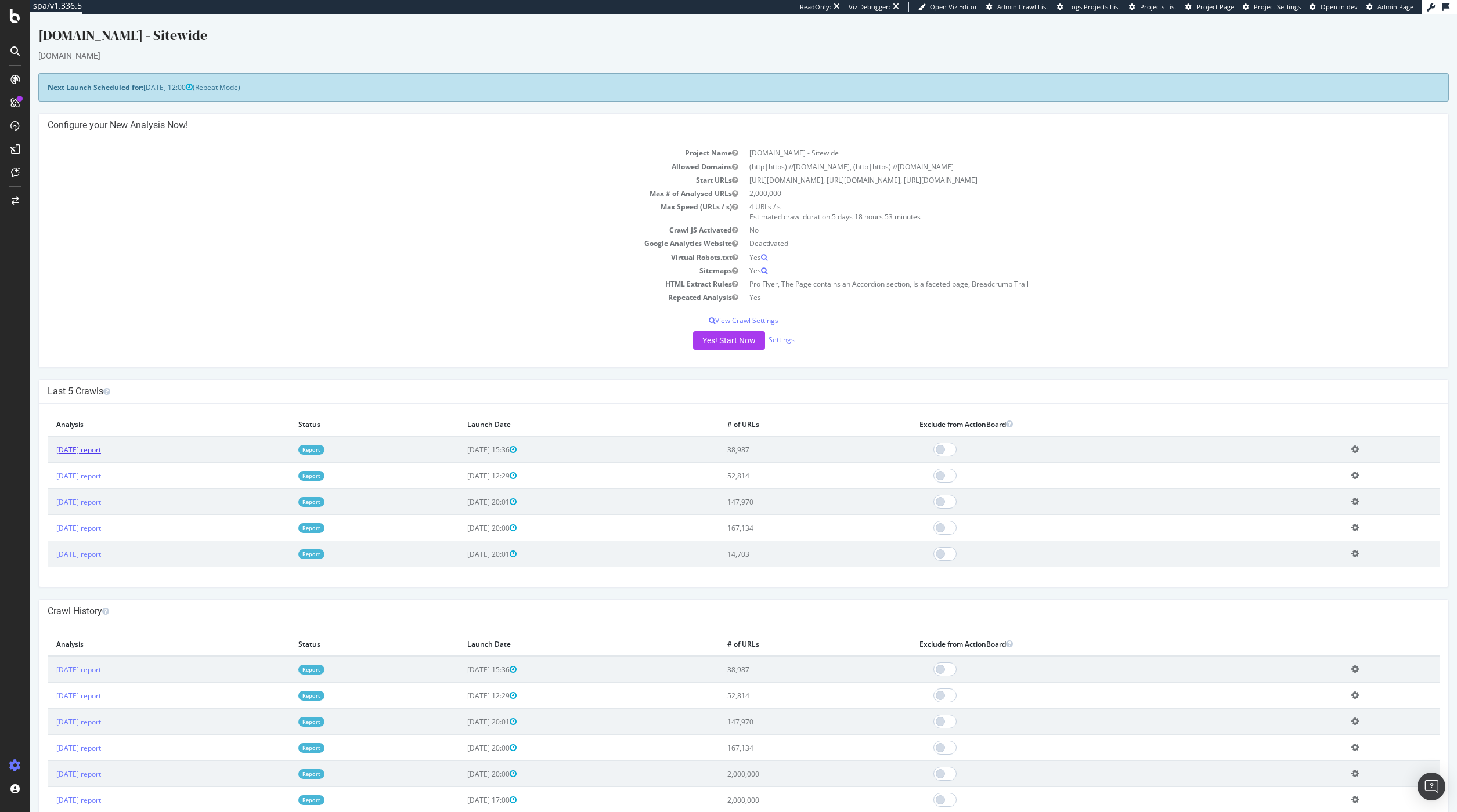
click at [101, 452] on link "2025 Aug. 11th report" at bounding box center [78, 450] width 45 height 10
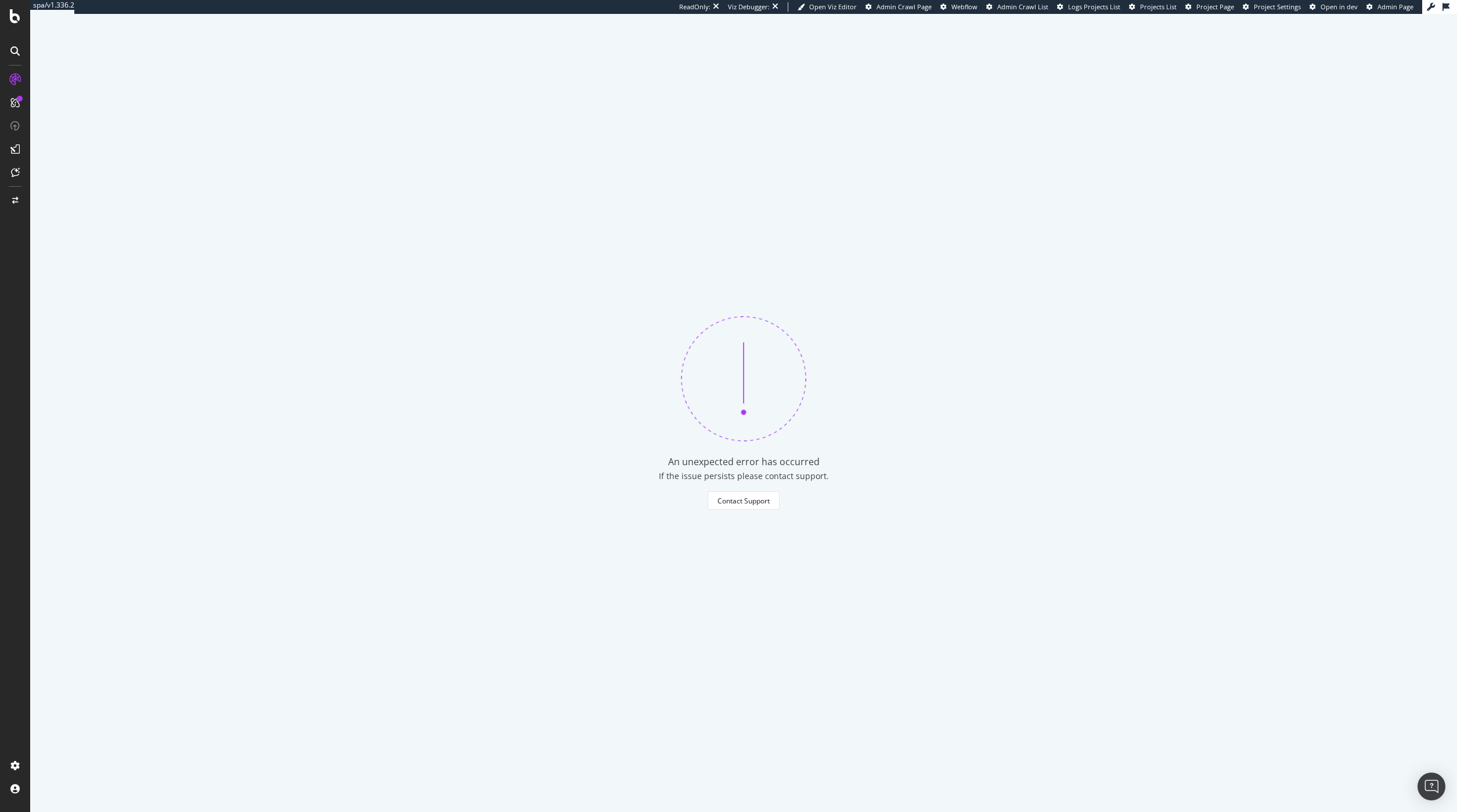
click at [306, 243] on div "An unexpected error has occurred If the issue persists please contact support. …" at bounding box center [744, 413] width 1427 height 798
